Goal: Go to known website: Access a specific website the user already knows

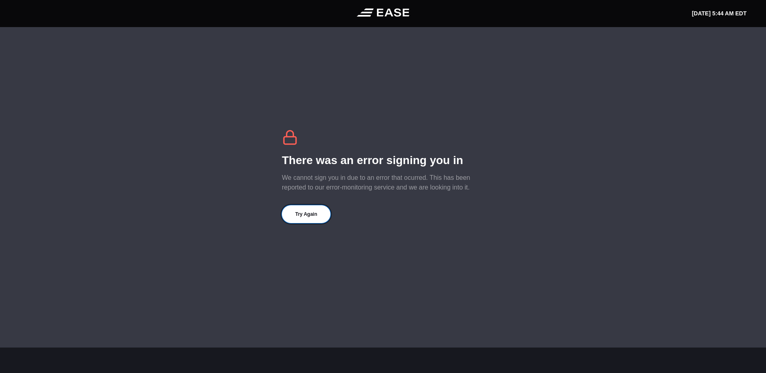
click at [313, 216] on button "Try Again" at bounding box center [306, 215] width 49 height 18
